Goal: Find specific page/section: Find specific page/section

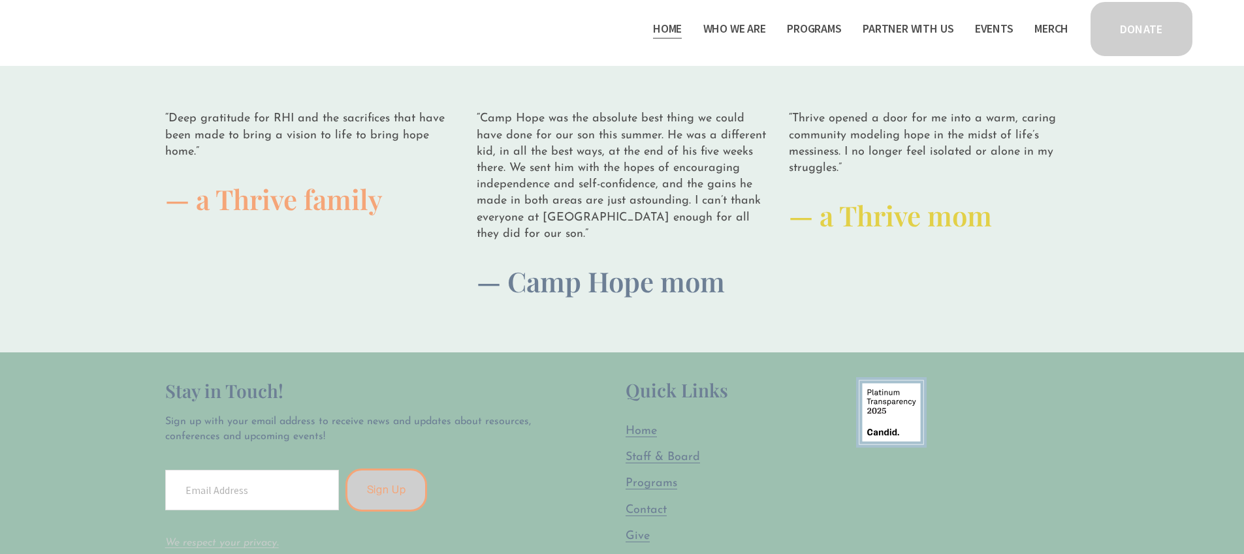
scroll to position [3605, 0]
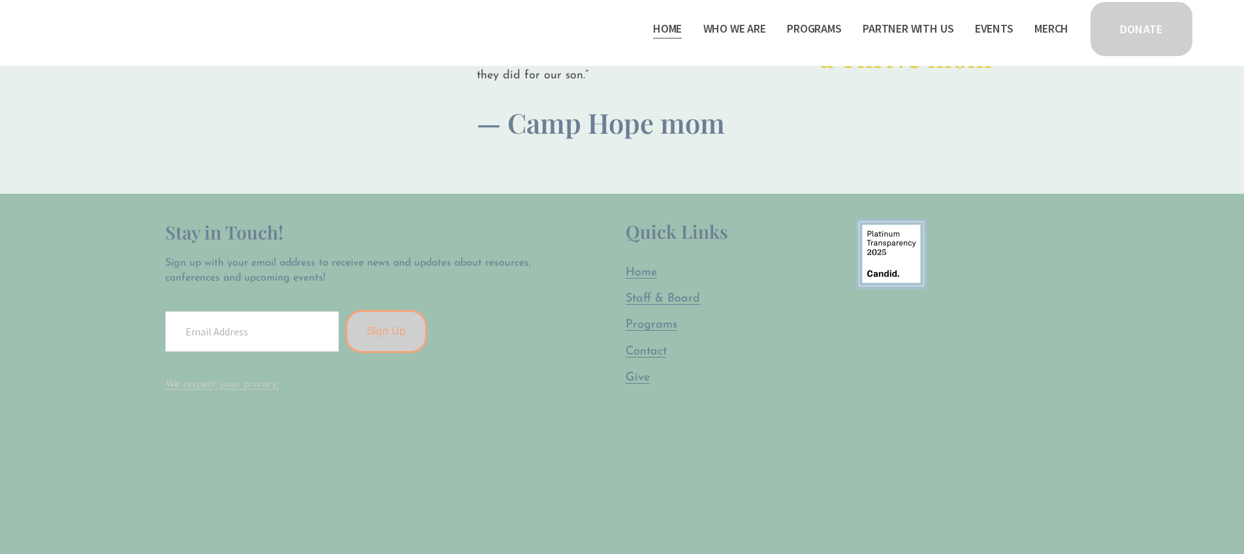
click at [646, 293] on span "Staff & Board" at bounding box center [662, 299] width 74 height 12
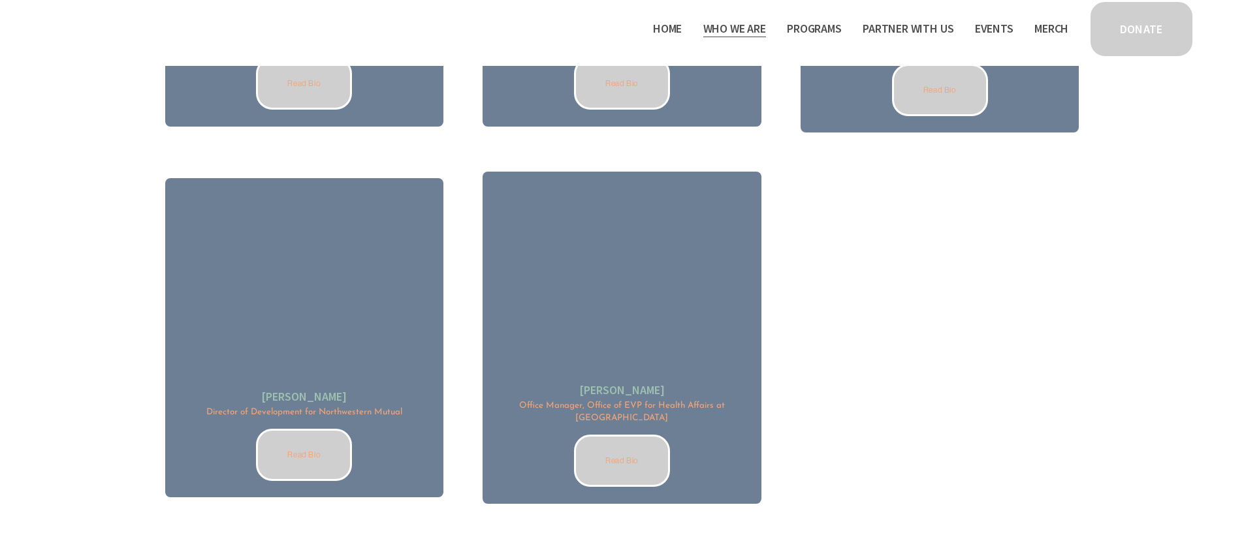
scroll to position [2152, 0]
